Goal: Task Accomplishment & Management: Complete application form

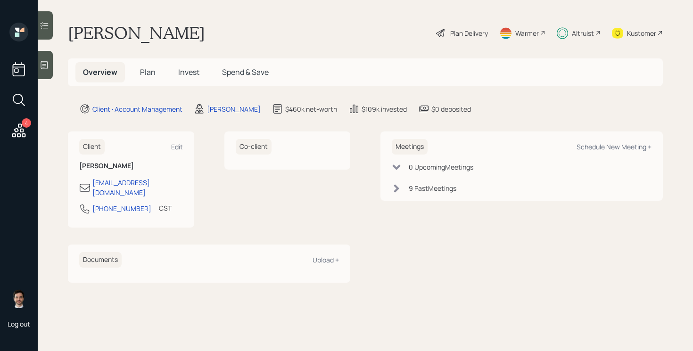
click at [142, 74] on span "Plan" at bounding box center [148, 72] width 16 height 10
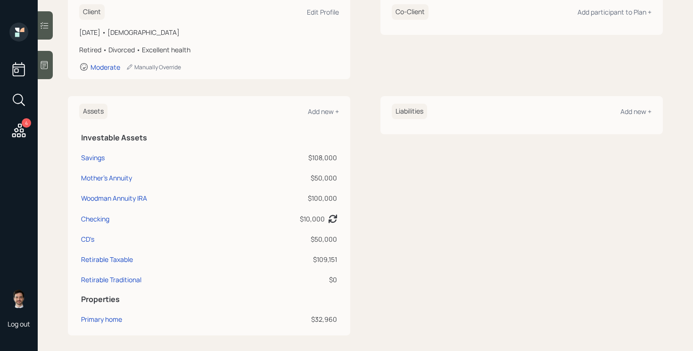
scroll to position [147, 0]
click at [89, 239] on div "CD's" at bounding box center [87, 238] width 13 height 10
select select "taxable"
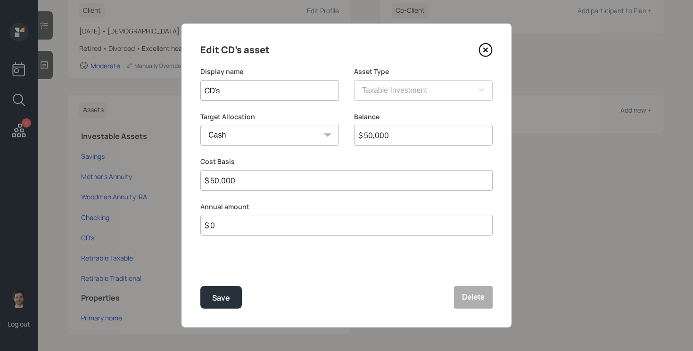
click at [265, 91] on input "CD's" at bounding box center [269, 90] width 139 height 21
drag, startPoint x: 318, startPoint y: 89, endPoint x: 244, endPoint y: 89, distance: 74.0
click at [244, 89] on input "CD's ($10k maturing in Dec" at bounding box center [269, 90] width 139 height 21
click at [307, 92] on input "CD's ($10k maturing in Dec" at bounding box center [269, 90] width 139 height 21
type input "CD's ($10k maturing in Dec, 5 $140k)"
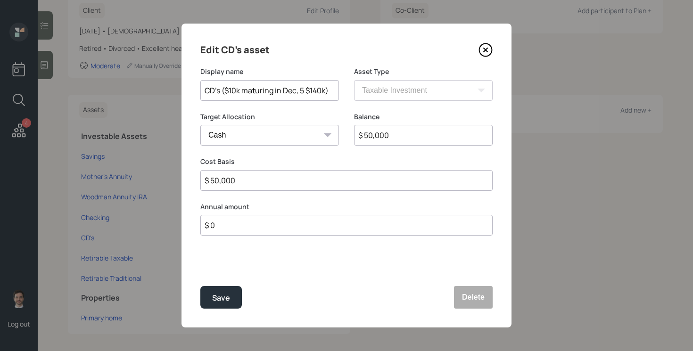
click at [200, 286] on button "Save" at bounding box center [220, 297] width 41 height 23
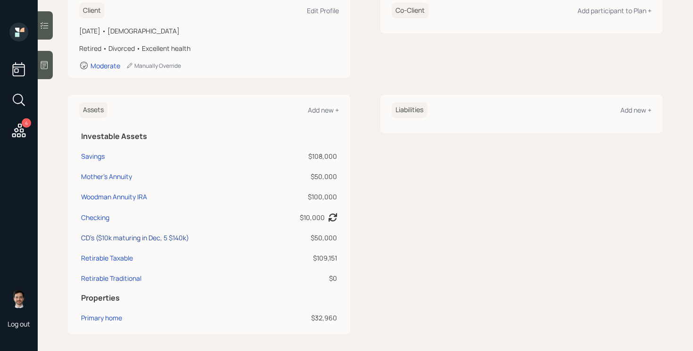
click at [128, 235] on div "CD's ($10k maturing in Dec, 5 $140k)" at bounding box center [135, 238] width 108 height 10
select select "taxable"
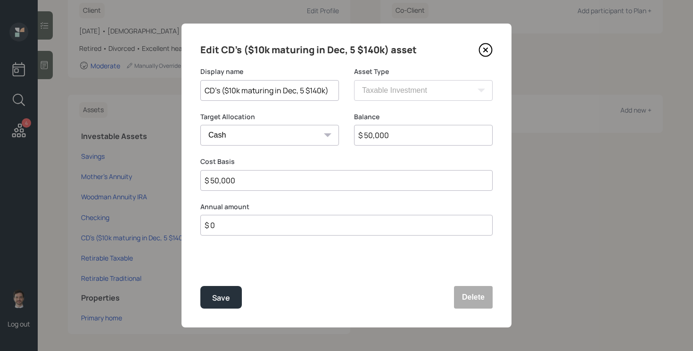
click at [316, 90] on input "CD's ($10k maturing in Dec, 5 $140k)" at bounding box center [269, 90] width 139 height 21
type input "CD's ($10k maturing in Dec, 5 $10k)"
click at [200, 286] on button "Save" at bounding box center [220, 297] width 41 height 23
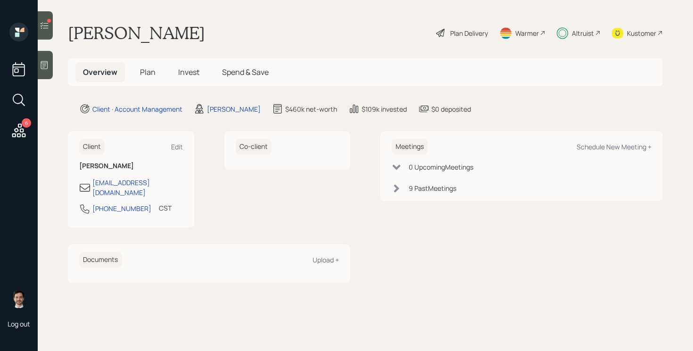
click at [146, 71] on span "Plan" at bounding box center [148, 72] width 16 height 10
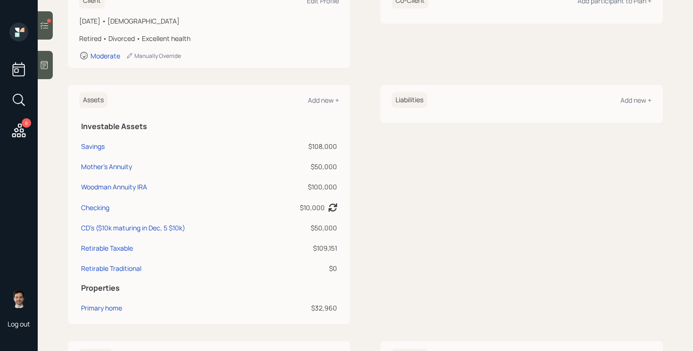
scroll to position [162, 0]
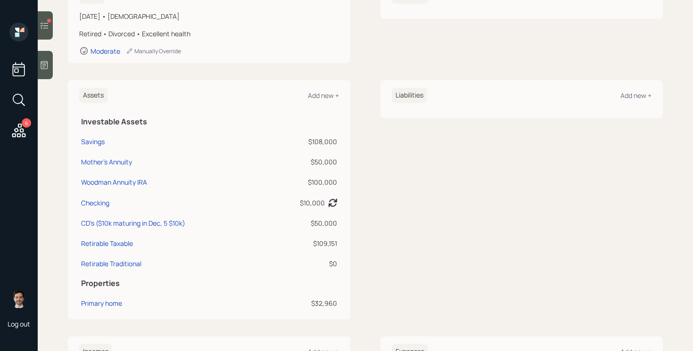
click at [368, 99] on div "Assets Add new + Investable Assets Savings $108,000 Mother's Annuity $50,000 Wo…" at bounding box center [365, 199] width 595 height 239
click at [363, 91] on div "Assets Add new + Investable Assets Savings $108,000 Mother's Annuity $50,000 Wo…" at bounding box center [365, 199] width 595 height 239
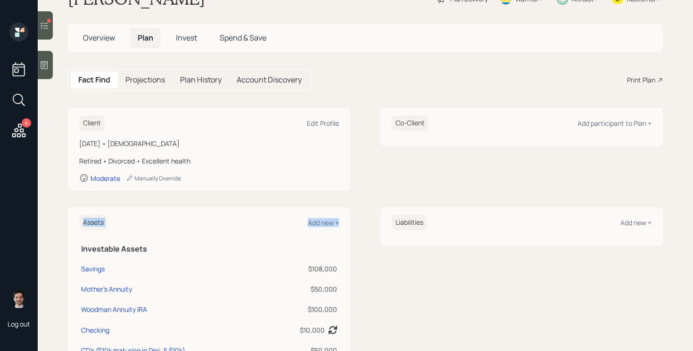
scroll to position [0, 0]
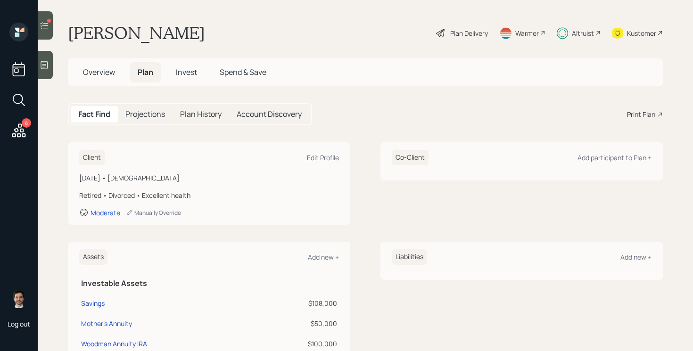
click at [47, 27] on icon at bounding box center [44, 25] width 9 height 9
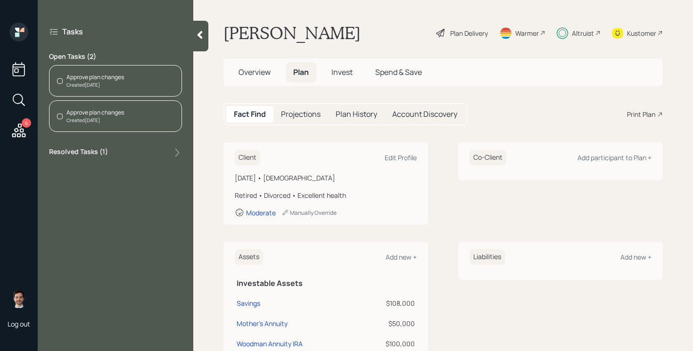
click at [117, 118] on div "Created [DATE]" at bounding box center [94, 120] width 57 height 7
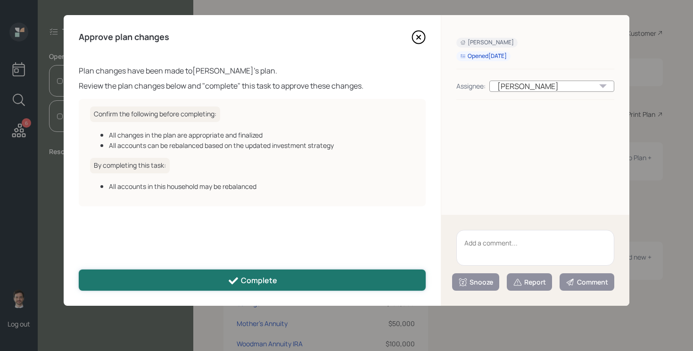
click at [235, 284] on icon at bounding box center [233, 280] width 11 height 11
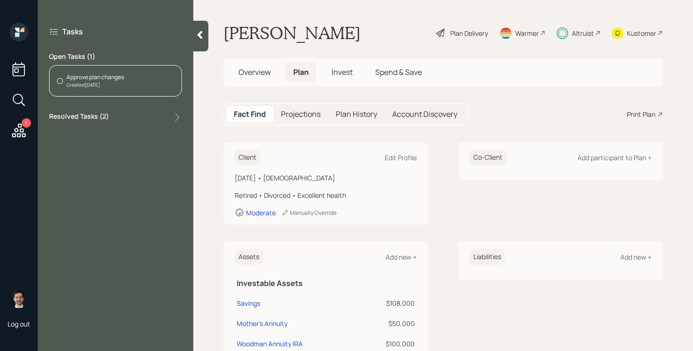
click at [151, 77] on div "Approve plan changes Created [DATE]" at bounding box center [115, 81] width 133 height 32
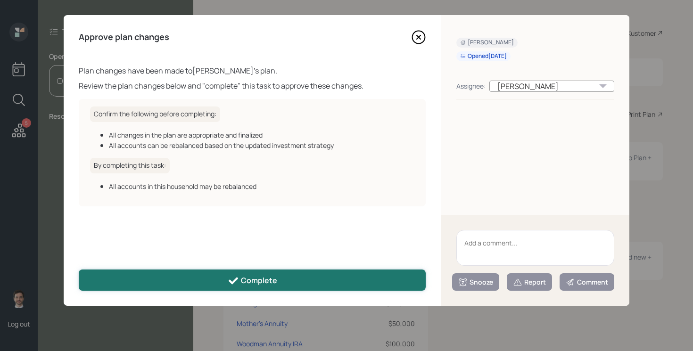
click at [311, 274] on button "Complete" at bounding box center [252, 280] width 347 height 21
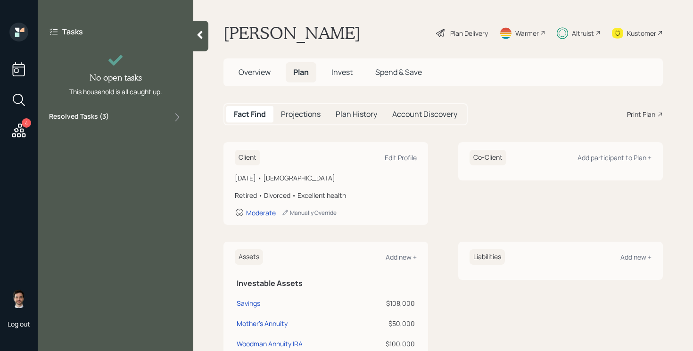
click at [199, 32] on icon at bounding box center [199, 34] width 9 height 9
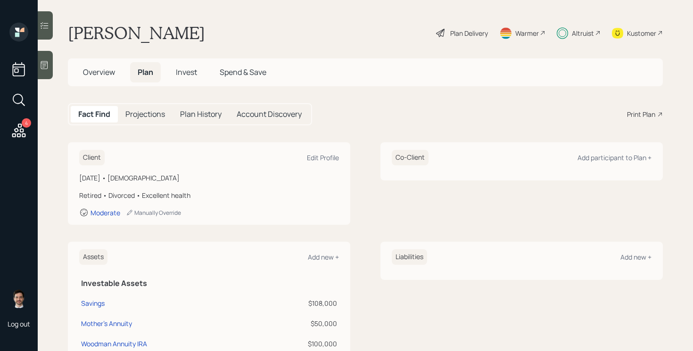
click at [19, 123] on icon at bounding box center [18, 130] width 17 height 17
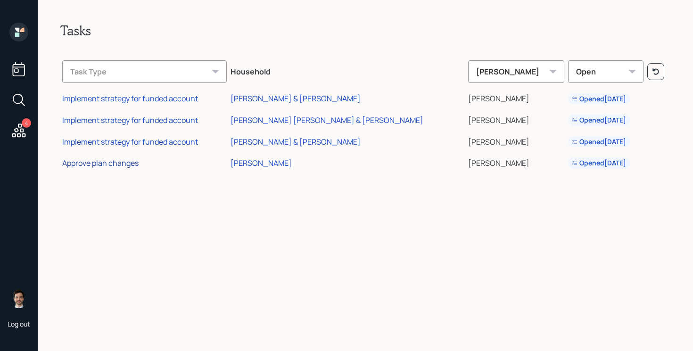
click at [121, 165] on div "Approve plan changes" at bounding box center [100, 163] width 76 height 10
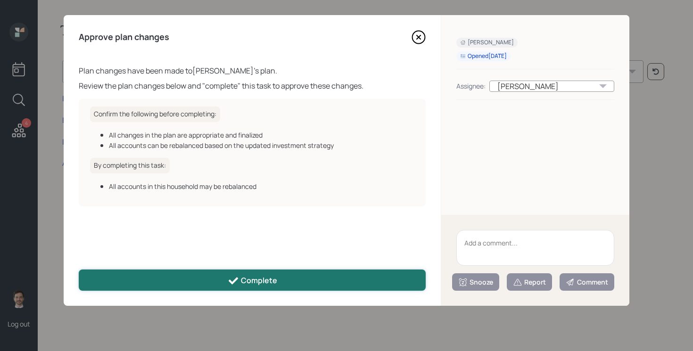
click at [309, 287] on button "Complete" at bounding box center [252, 280] width 347 height 21
